Goal: Register for event/course

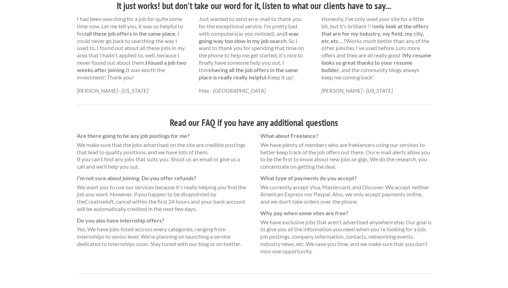
scroll to position [441, 0]
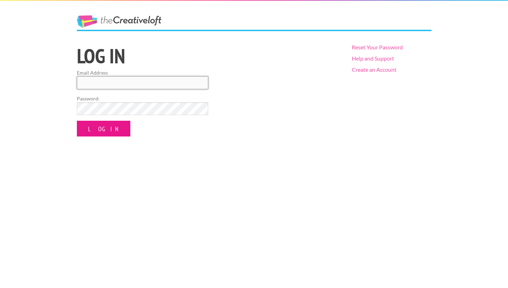
type input "juliettebpatterson@gmail.com"
click at [109, 125] on input "Log In" at bounding box center [103, 129] width 53 height 16
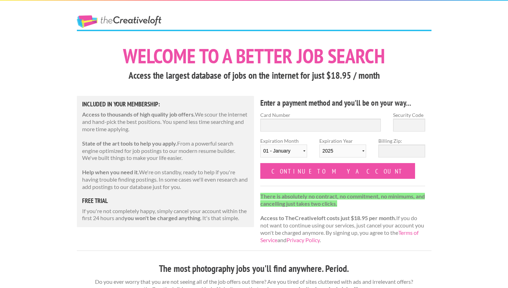
click at [154, 24] on link "The Creative Loft" at bounding box center [119, 21] width 85 height 13
